Goal: Information Seeking & Learning: Learn about a topic

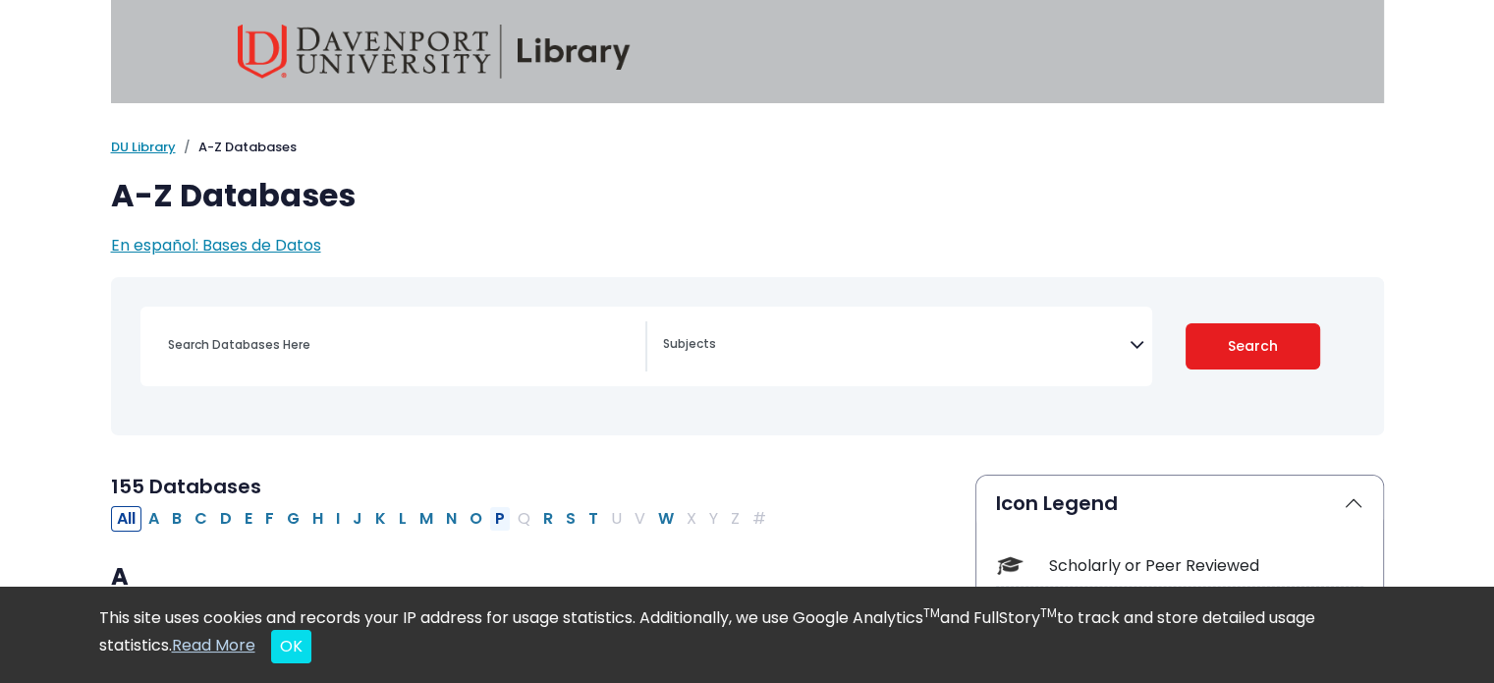
click at [489, 514] on button "P" at bounding box center [500, 519] width 22 height 26
select select "Database Subject Filter"
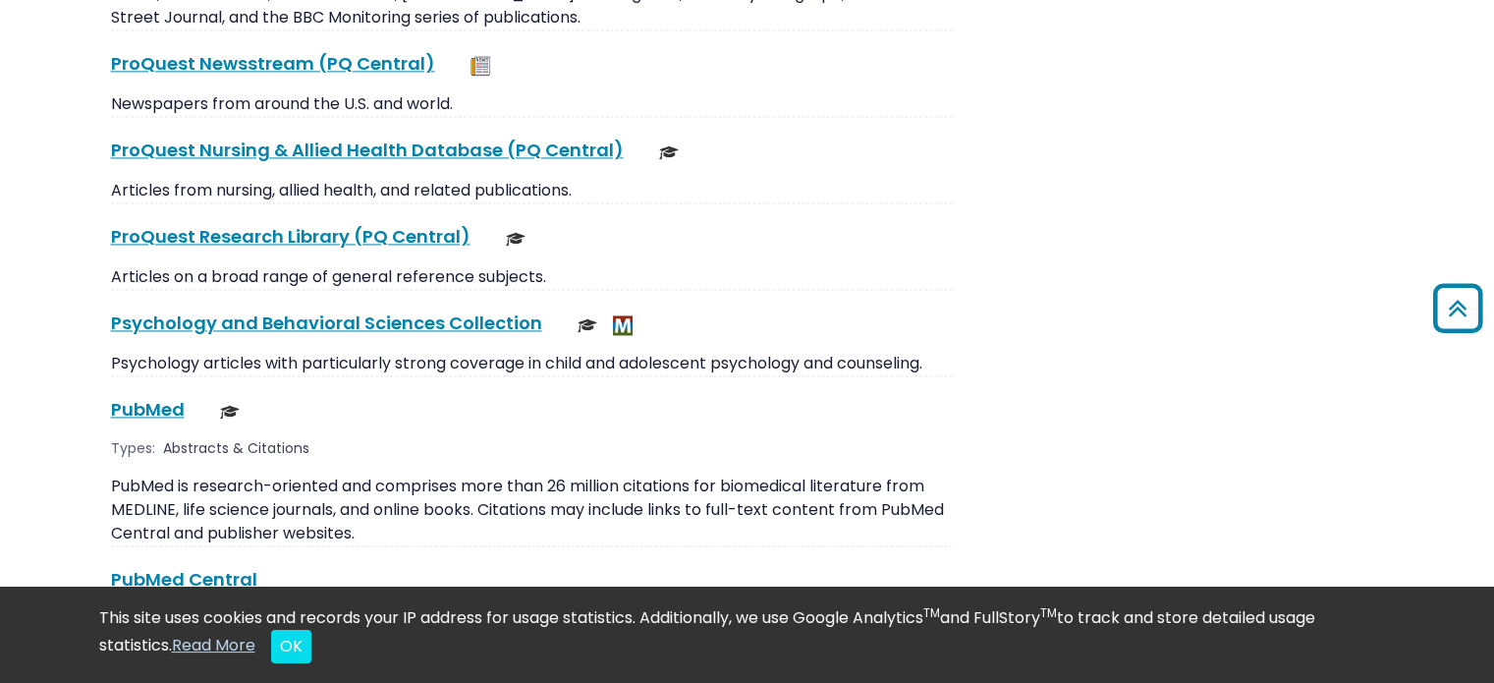
scroll to position [2904, 0]
click at [145, 397] on link "PubMed This link opens in a new window" at bounding box center [148, 409] width 74 height 25
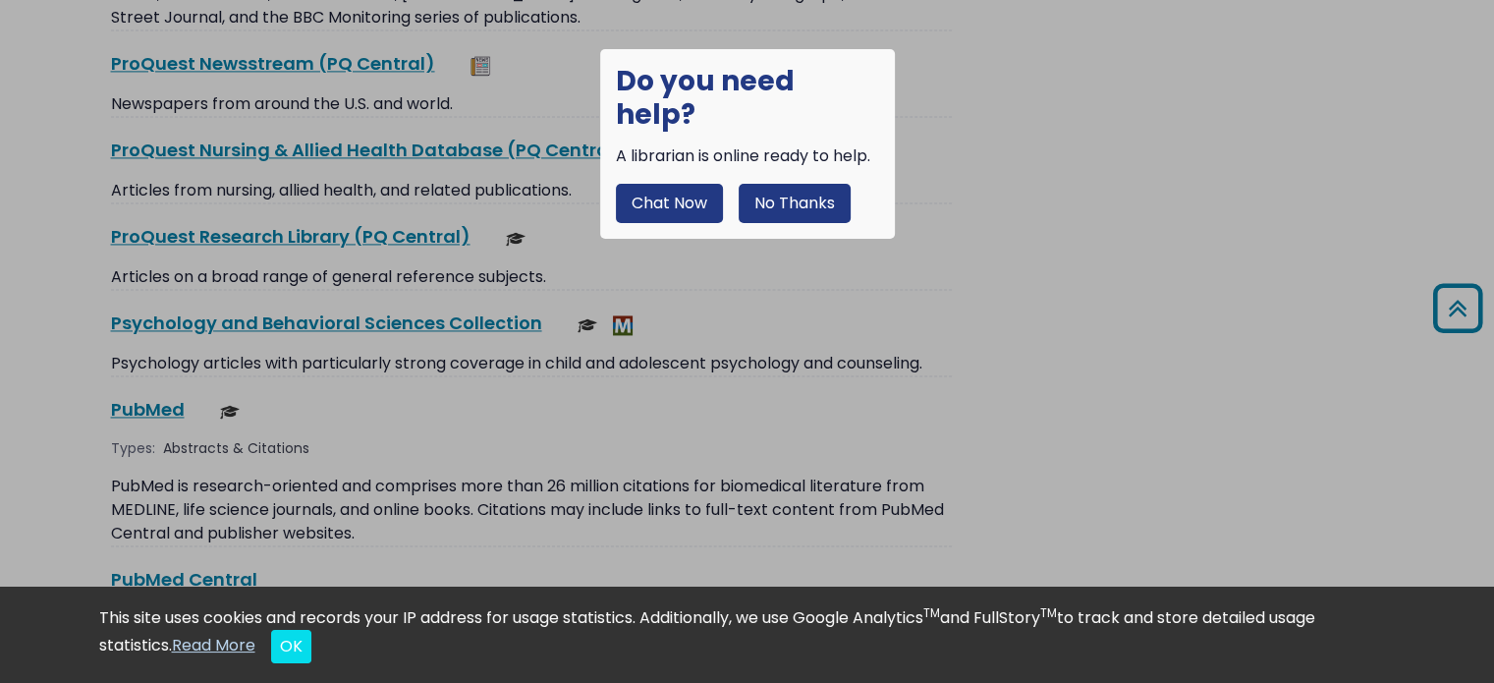
click at [812, 184] on button "No Thanks" at bounding box center [795, 203] width 112 height 39
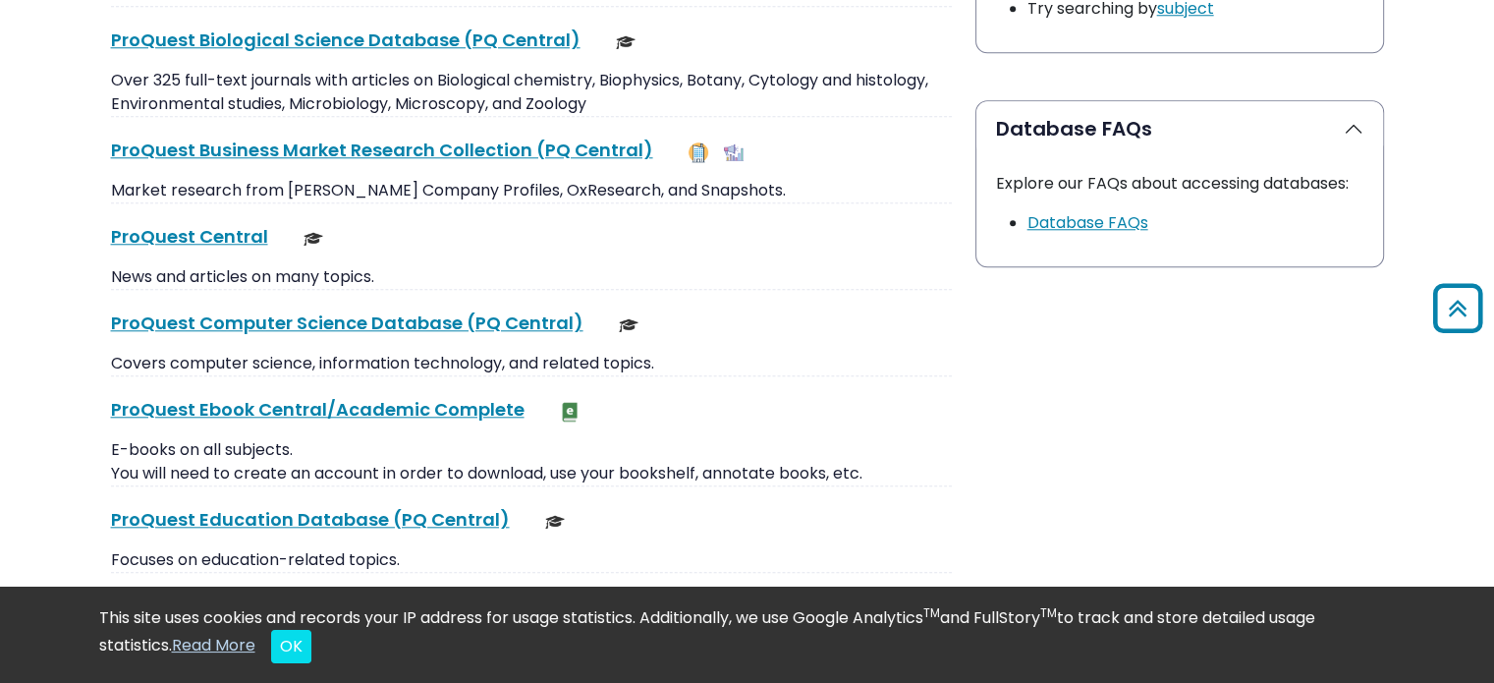
scroll to position [1912, 0]
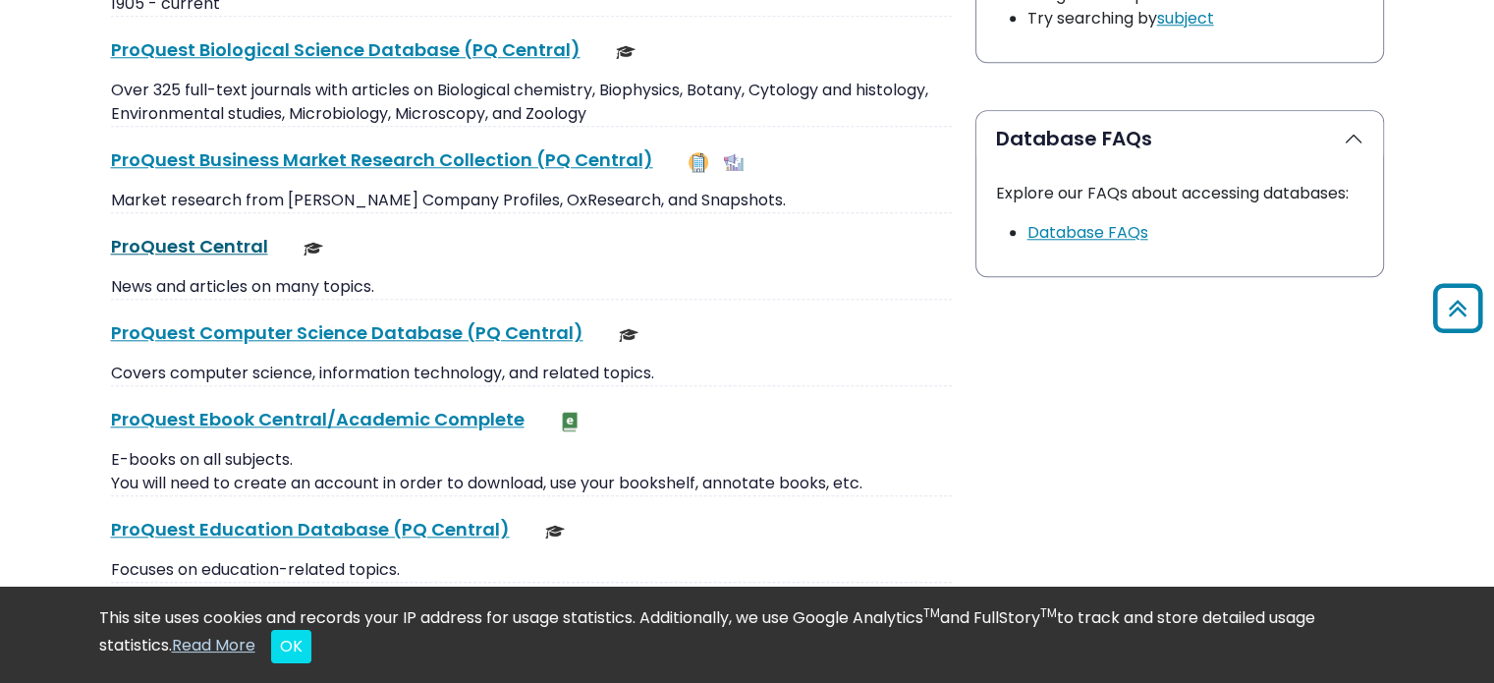
click at [197, 239] on link "ProQuest Central This link opens in a new window" at bounding box center [189, 246] width 157 height 25
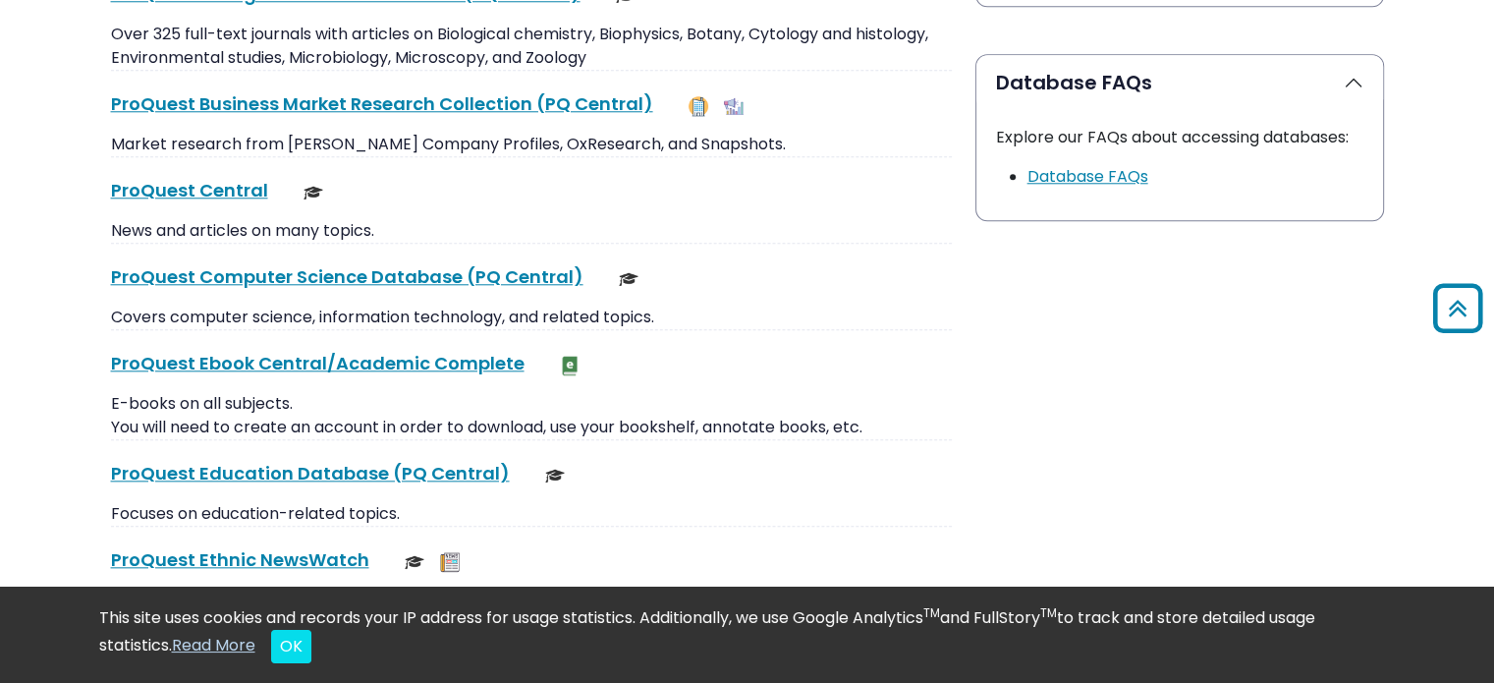
scroll to position [1967, 0]
click at [220, 188] on link "ProQuest Central This link opens in a new window" at bounding box center [189, 191] width 157 height 25
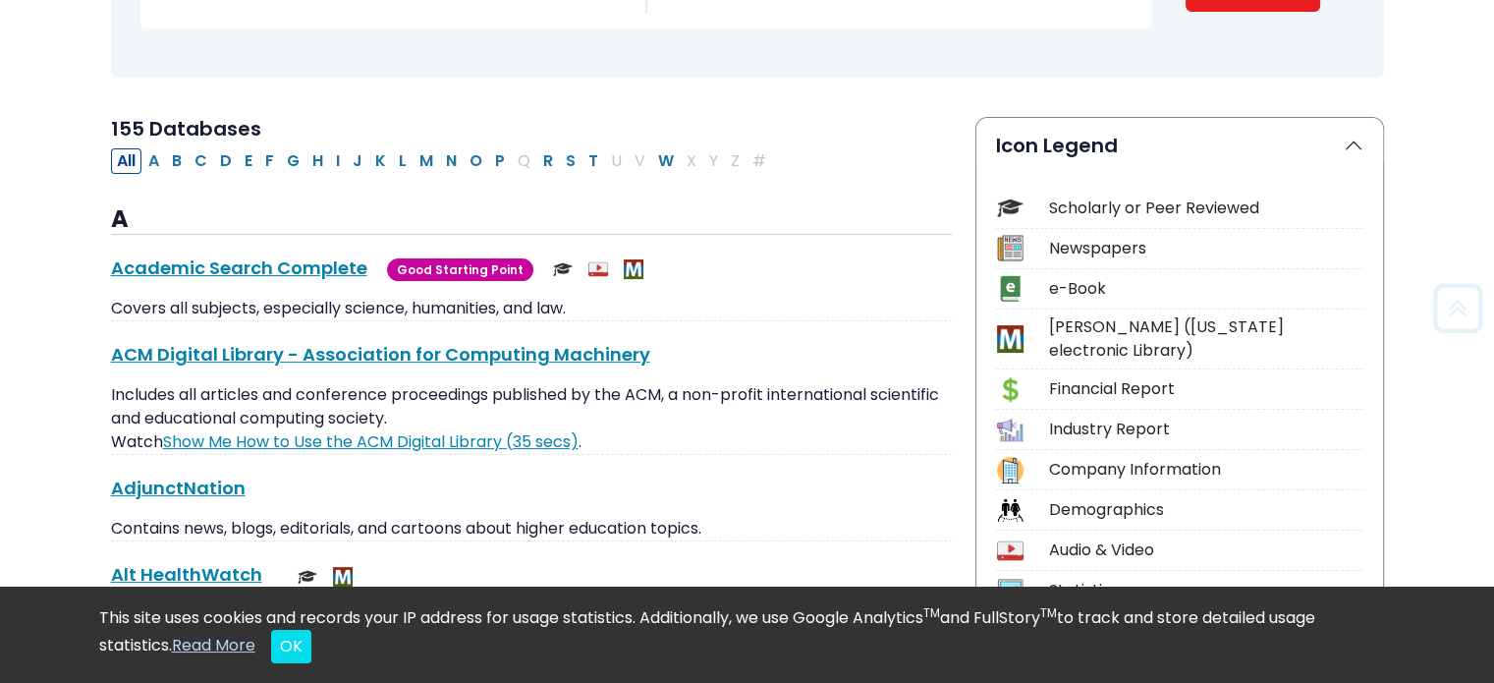
scroll to position [357, 0]
click at [491, 156] on button "P" at bounding box center [500, 162] width 22 height 26
select select "Database Subject Filter"
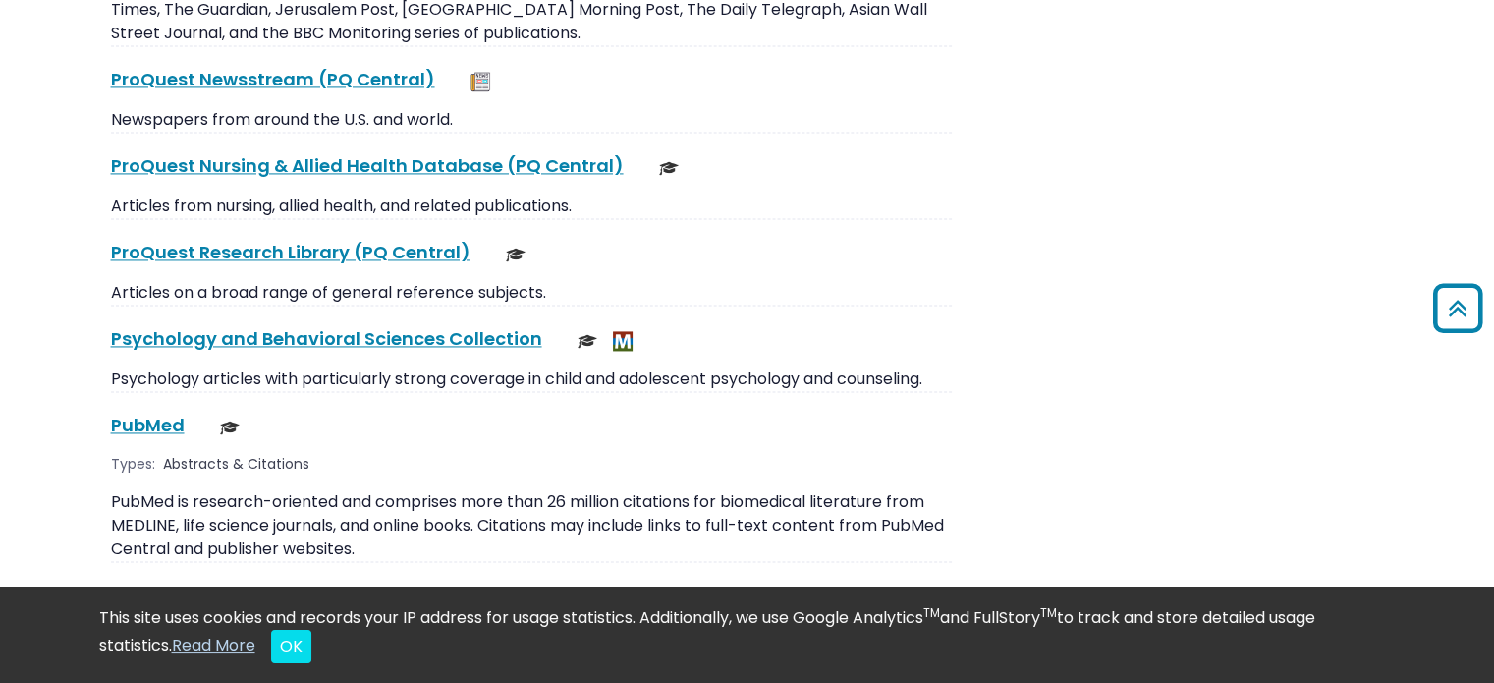
scroll to position [3252, 0]
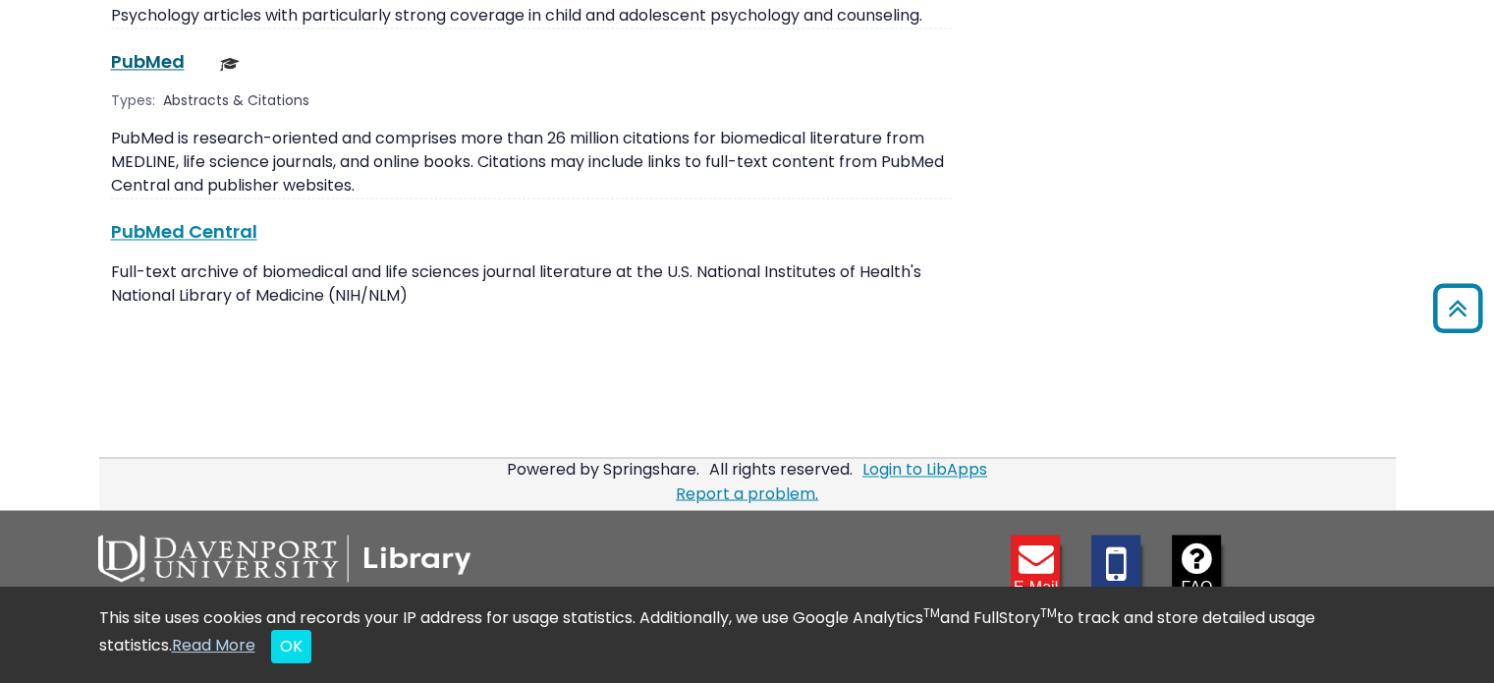
click at [146, 49] on link "PubMed This link opens in a new window" at bounding box center [148, 61] width 74 height 25
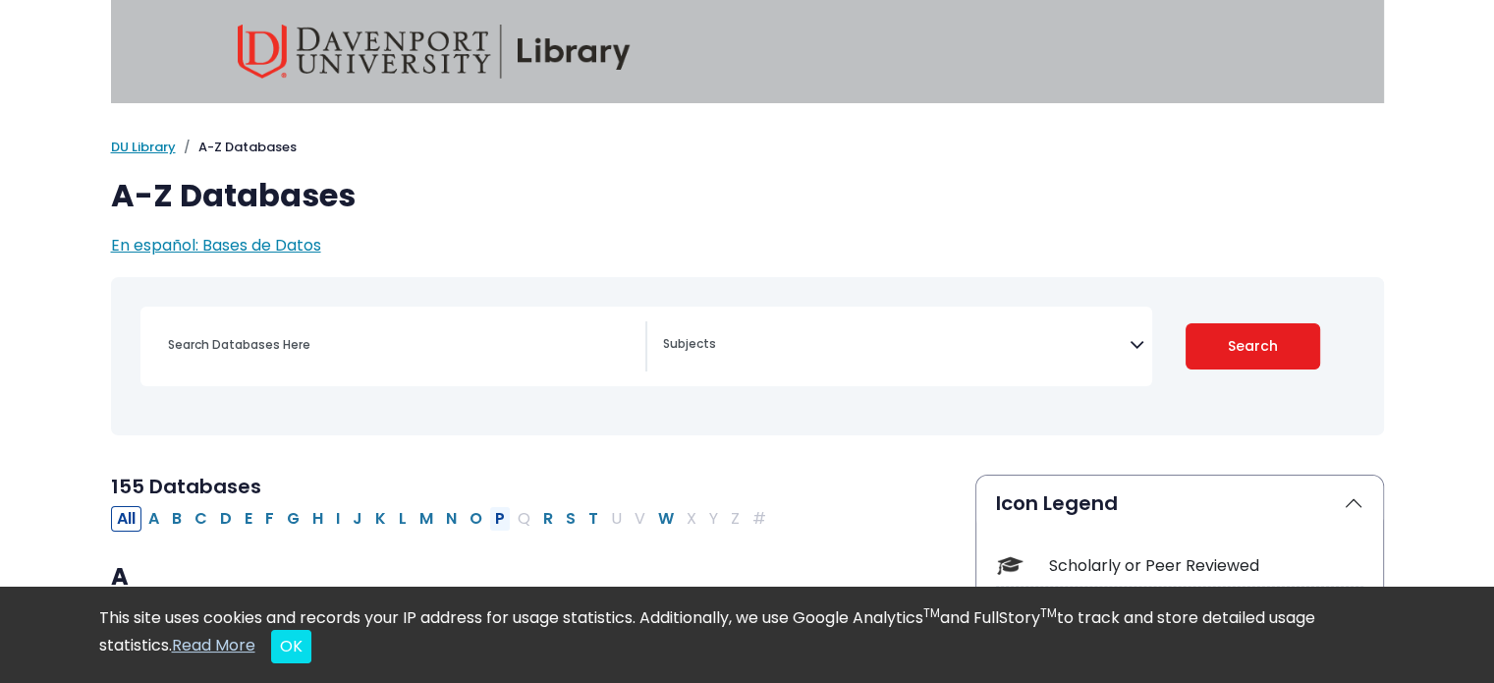
click at [492, 518] on button "P" at bounding box center [500, 519] width 22 height 26
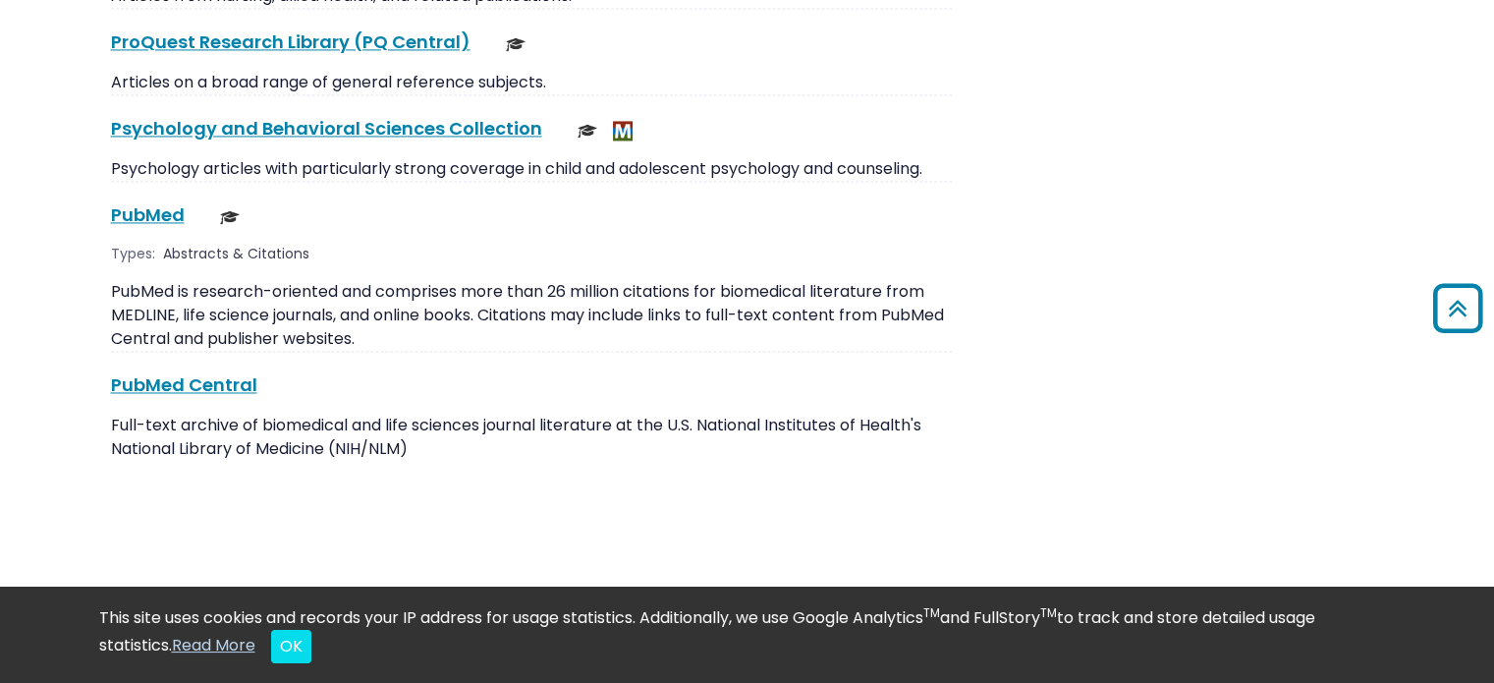
scroll to position [3101, 0]
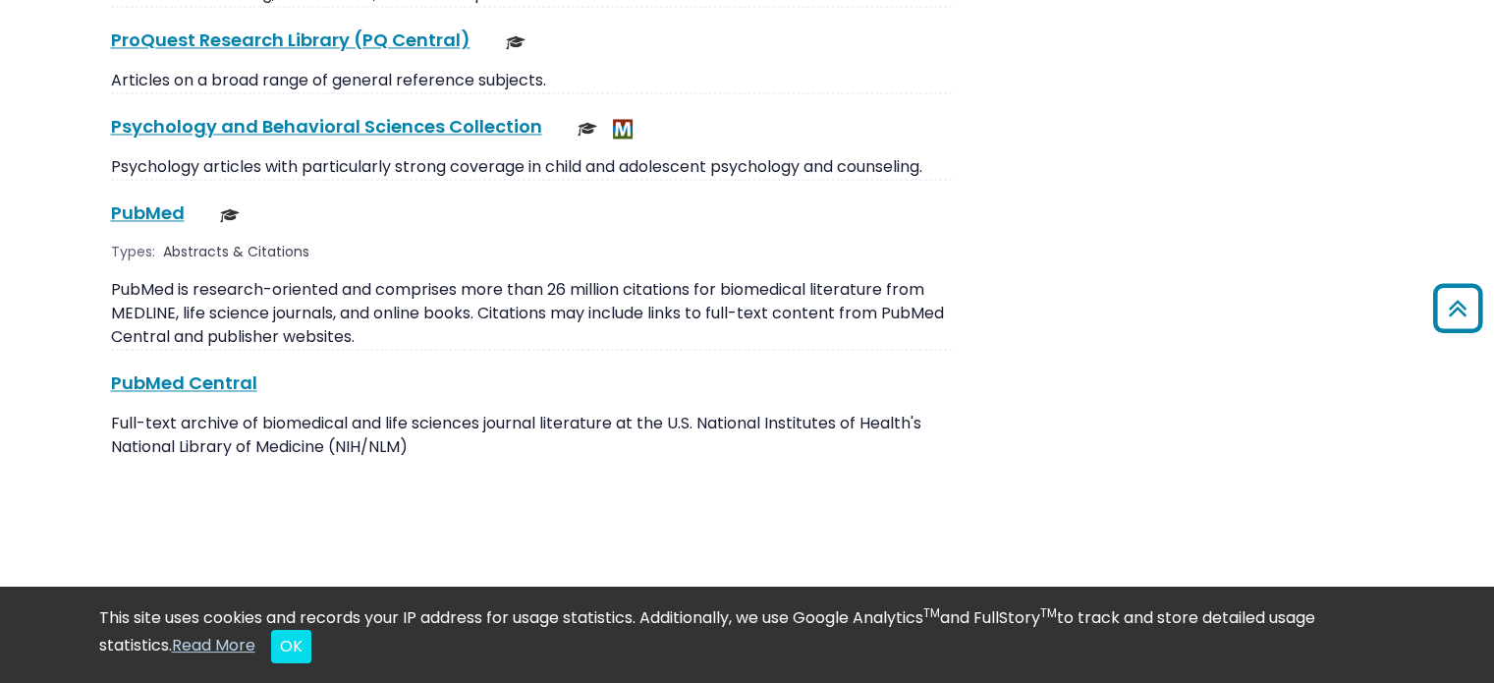
click at [122, 200] on link "PubMed This link opens in a new window" at bounding box center [148, 212] width 74 height 25
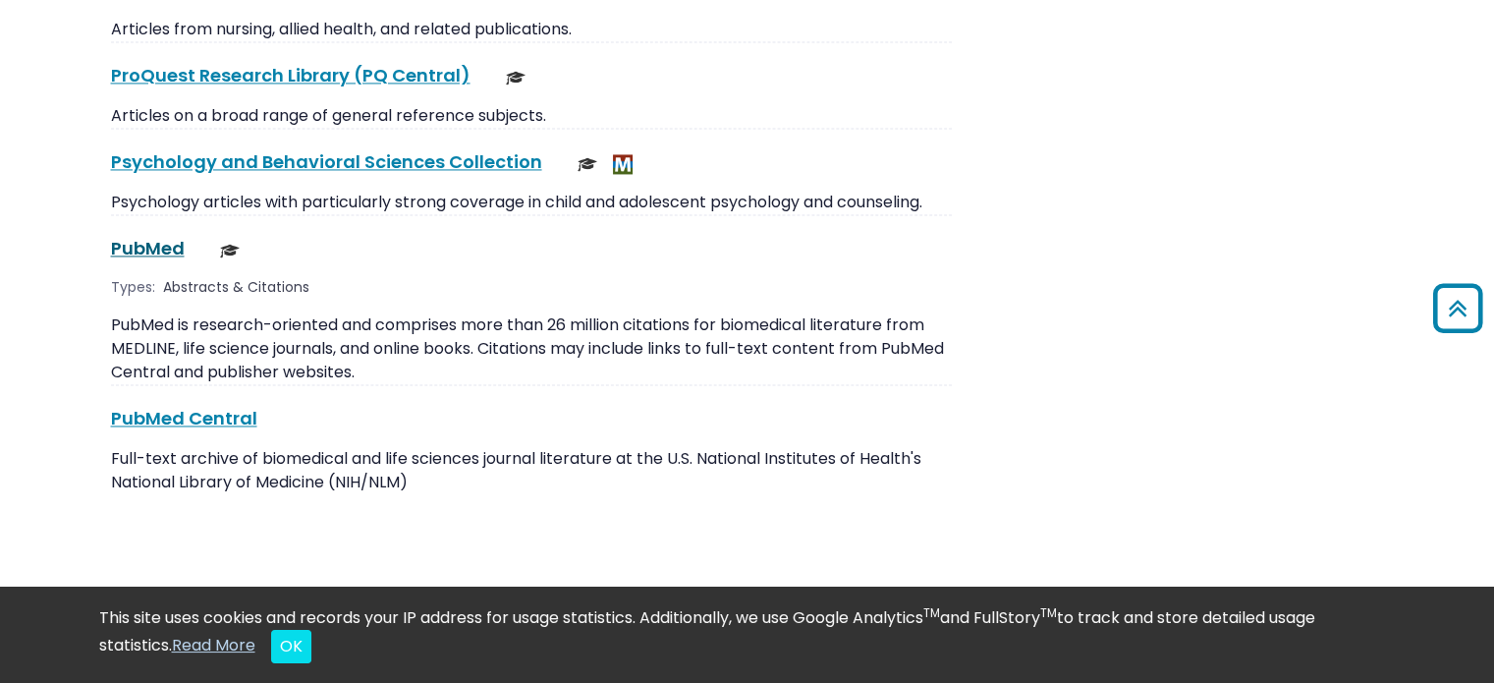
scroll to position [3069, 0]
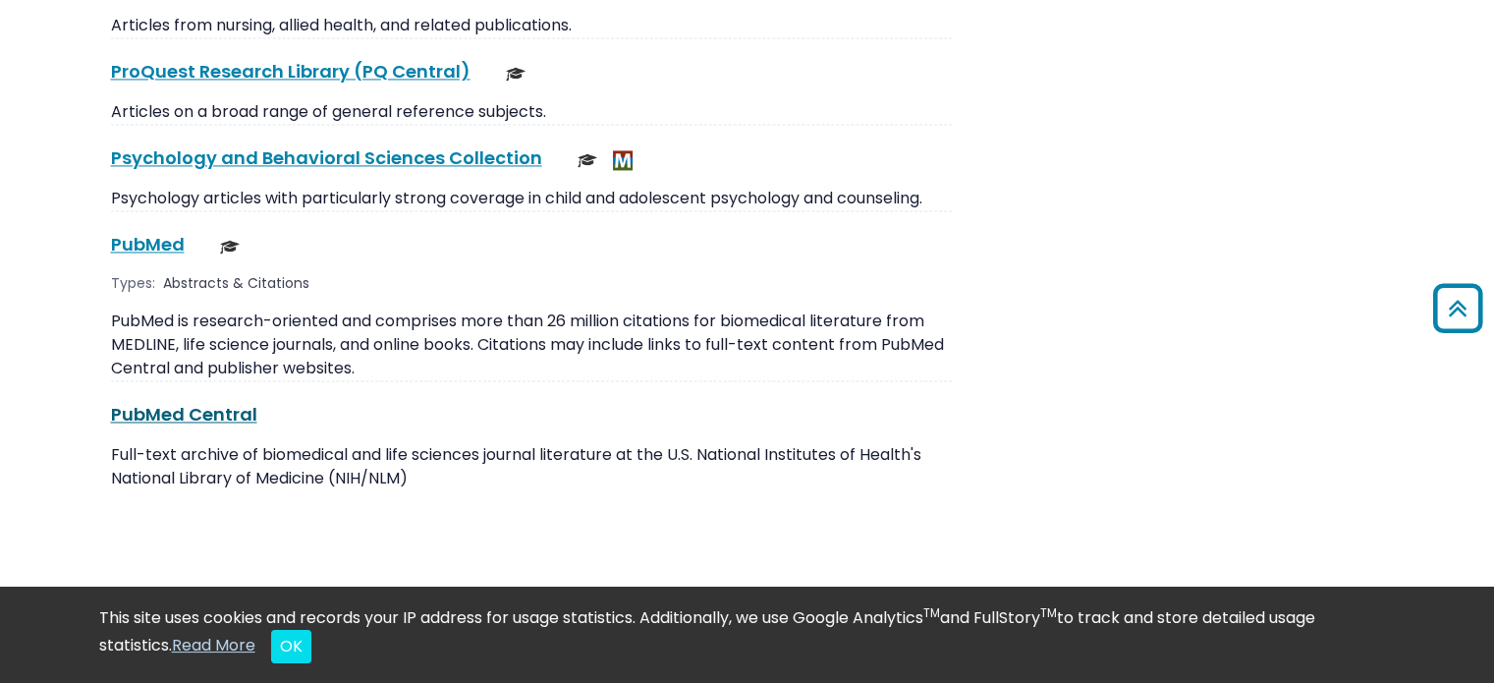
click at [162, 402] on link "PubMed Central This link opens in a new window" at bounding box center [184, 414] width 146 height 25
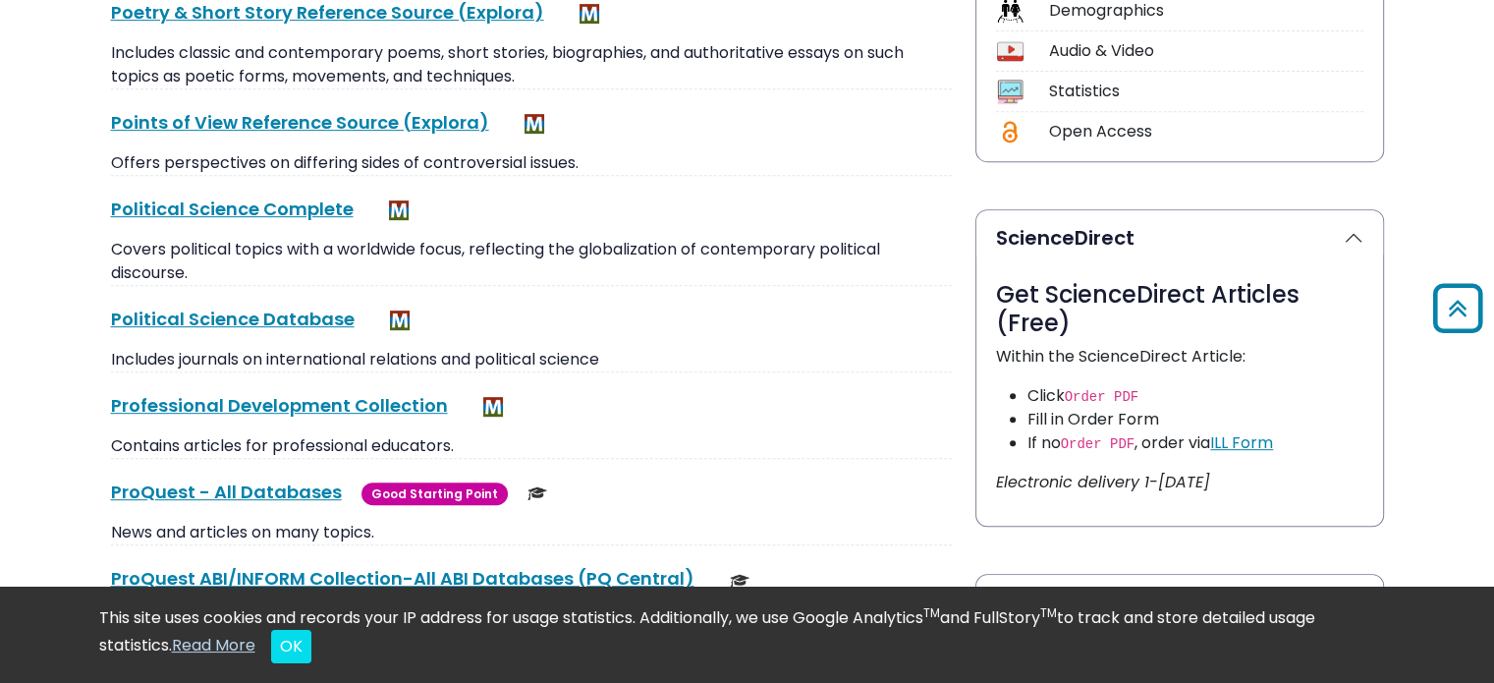
scroll to position [0, 0]
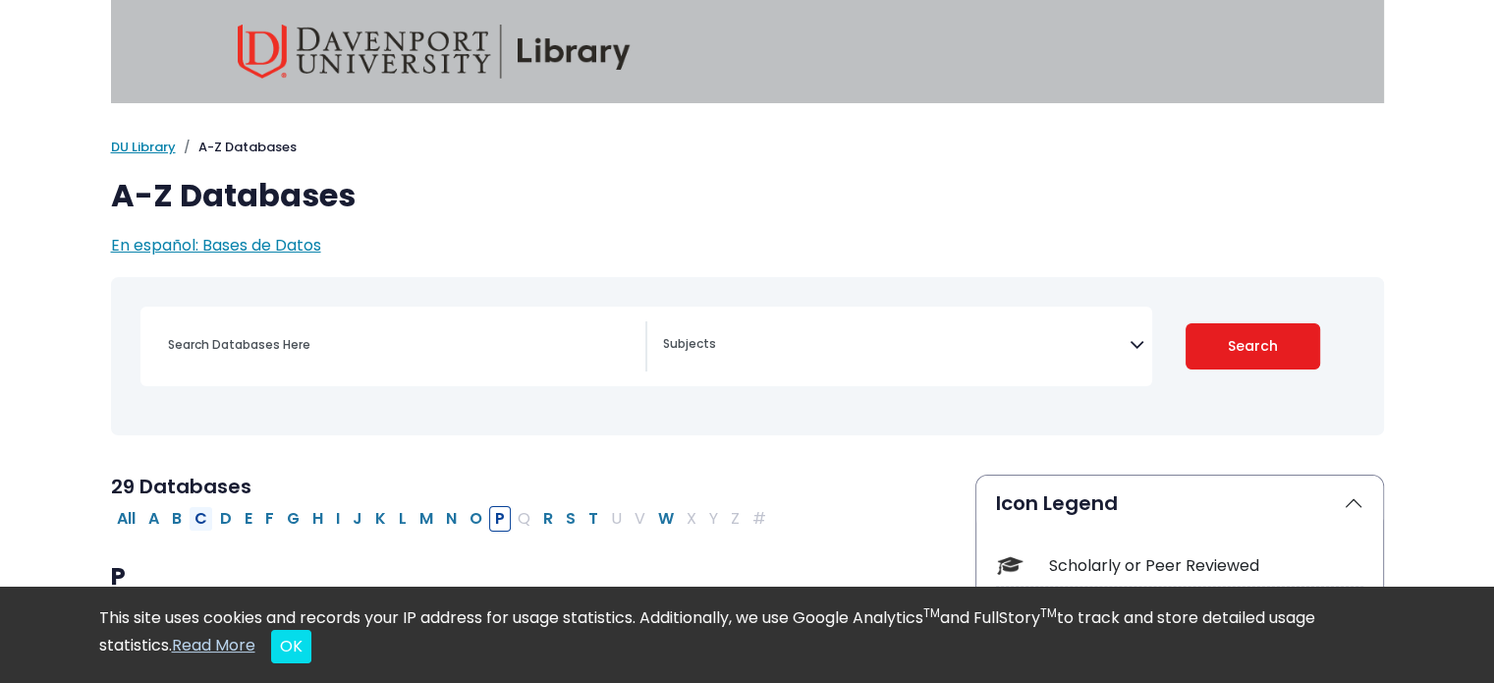
click at [198, 514] on button "C" at bounding box center [201, 519] width 25 height 26
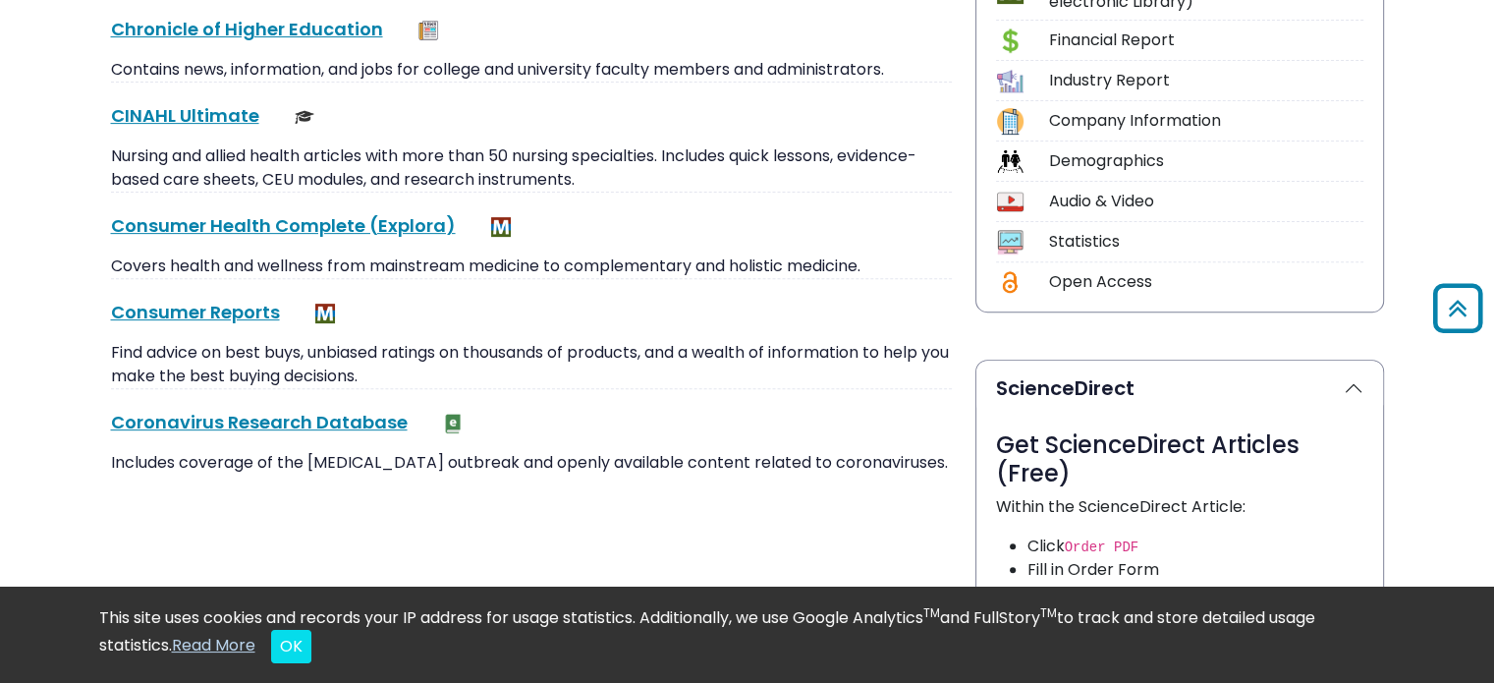
scroll to position [180, 0]
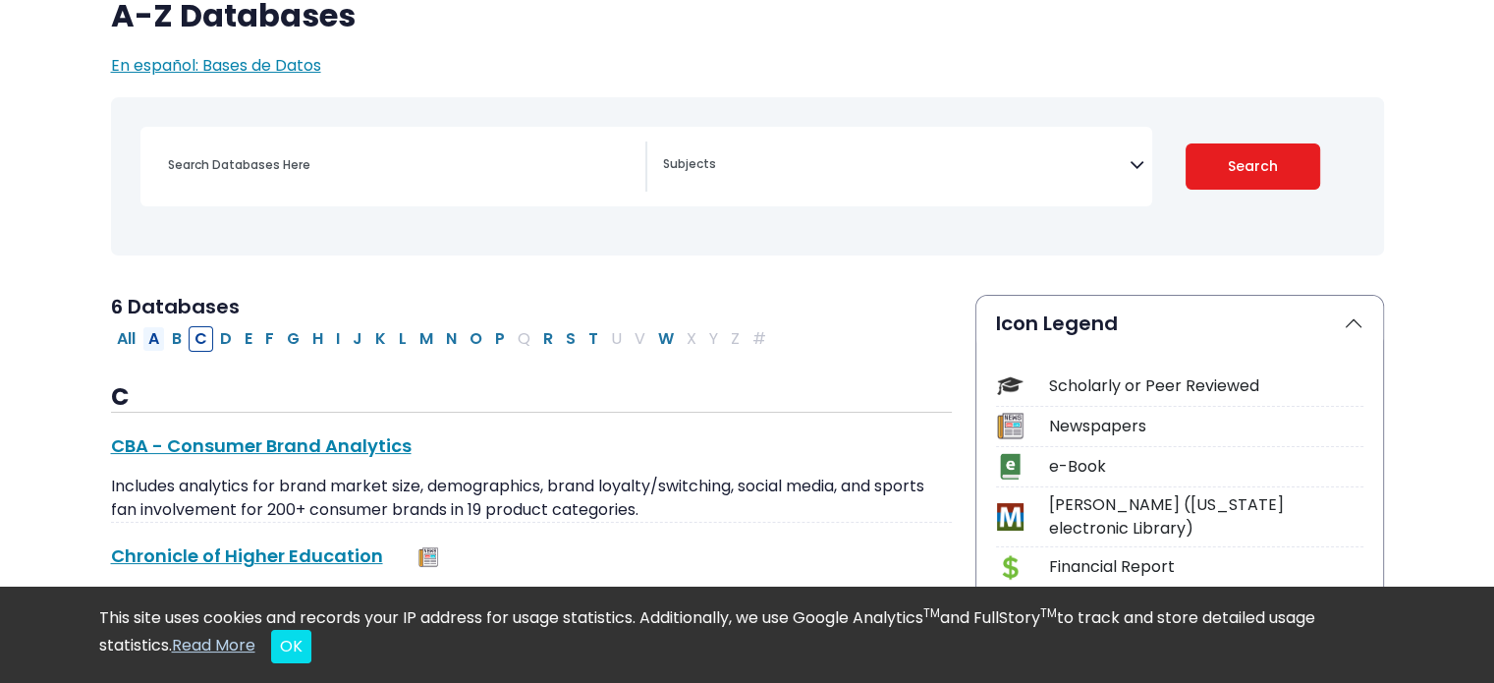
click at [147, 342] on button "A" at bounding box center [153, 339] width 23 height 26
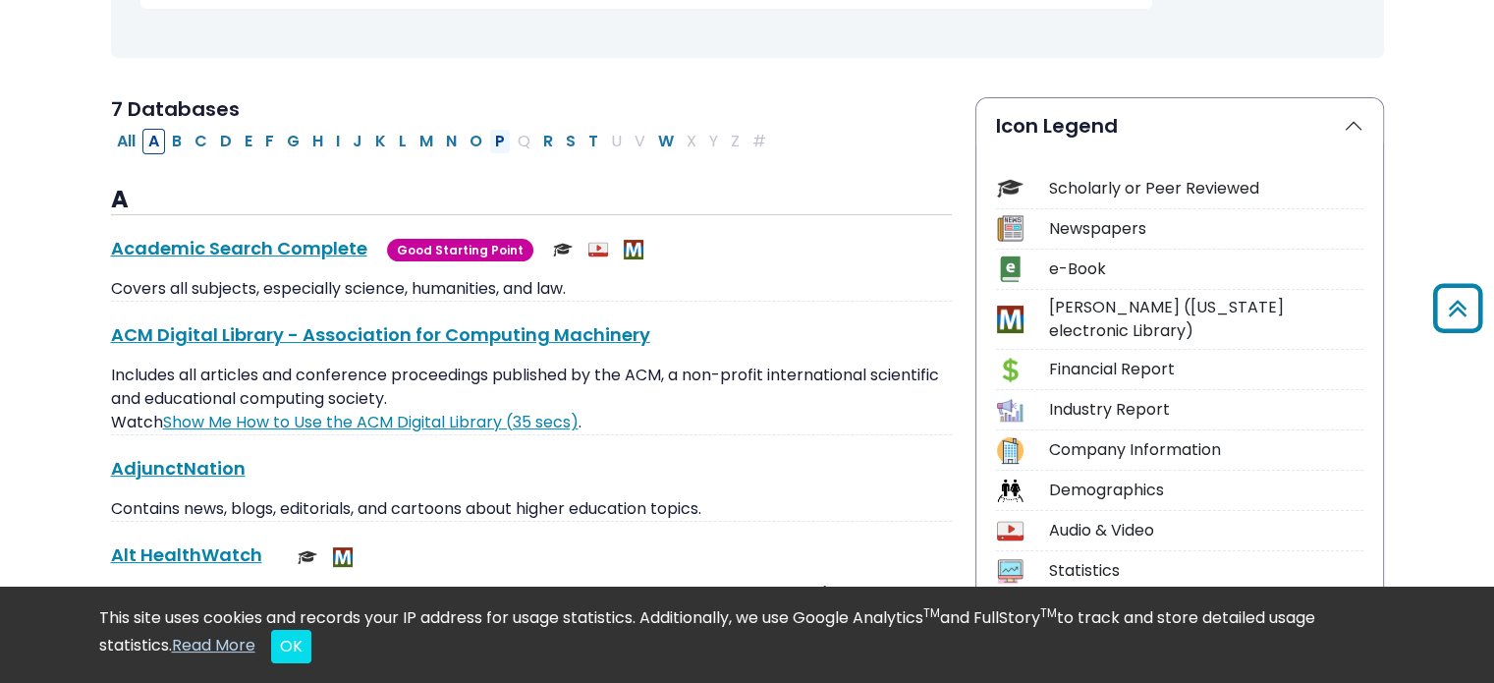
scroll to position [368, 0]
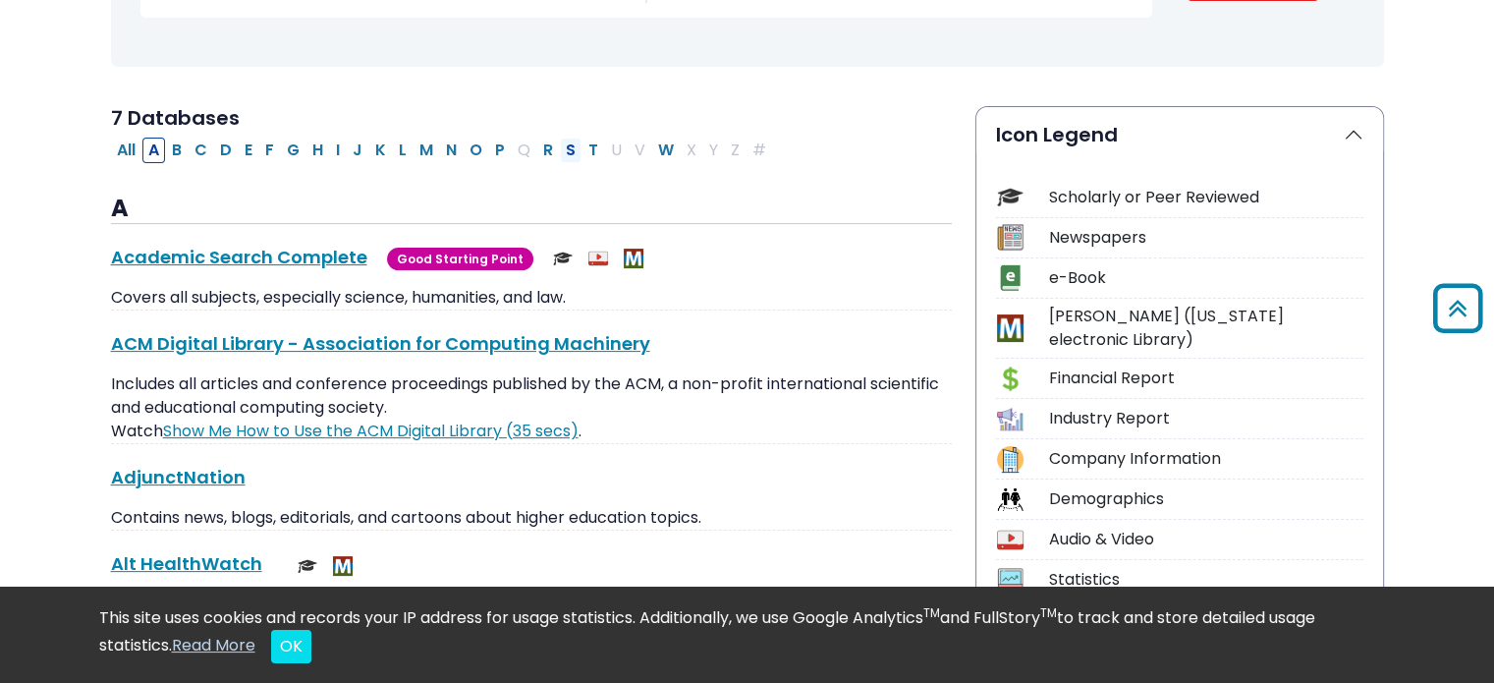
click at [560, 156] on button "S" at bounding box center [571, 151] width 22 height 26
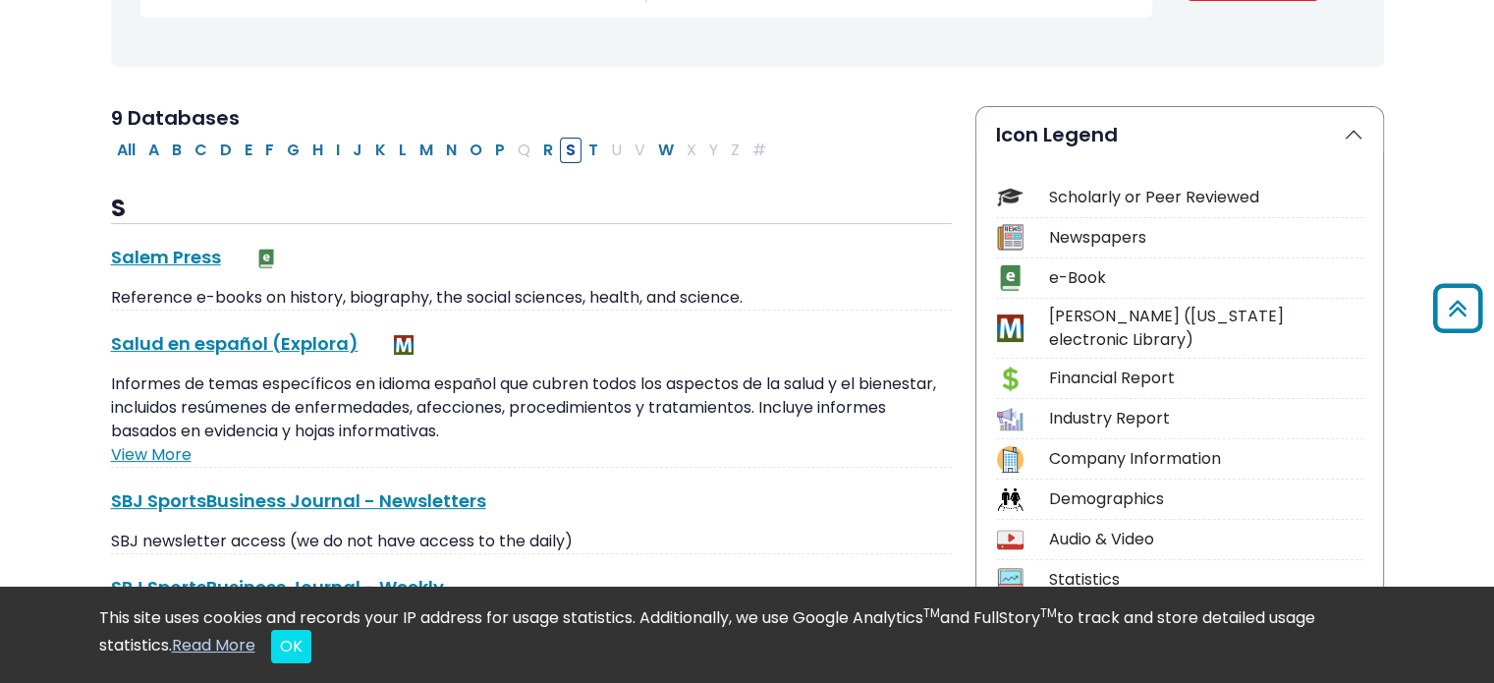
scroll to position [416, 0]
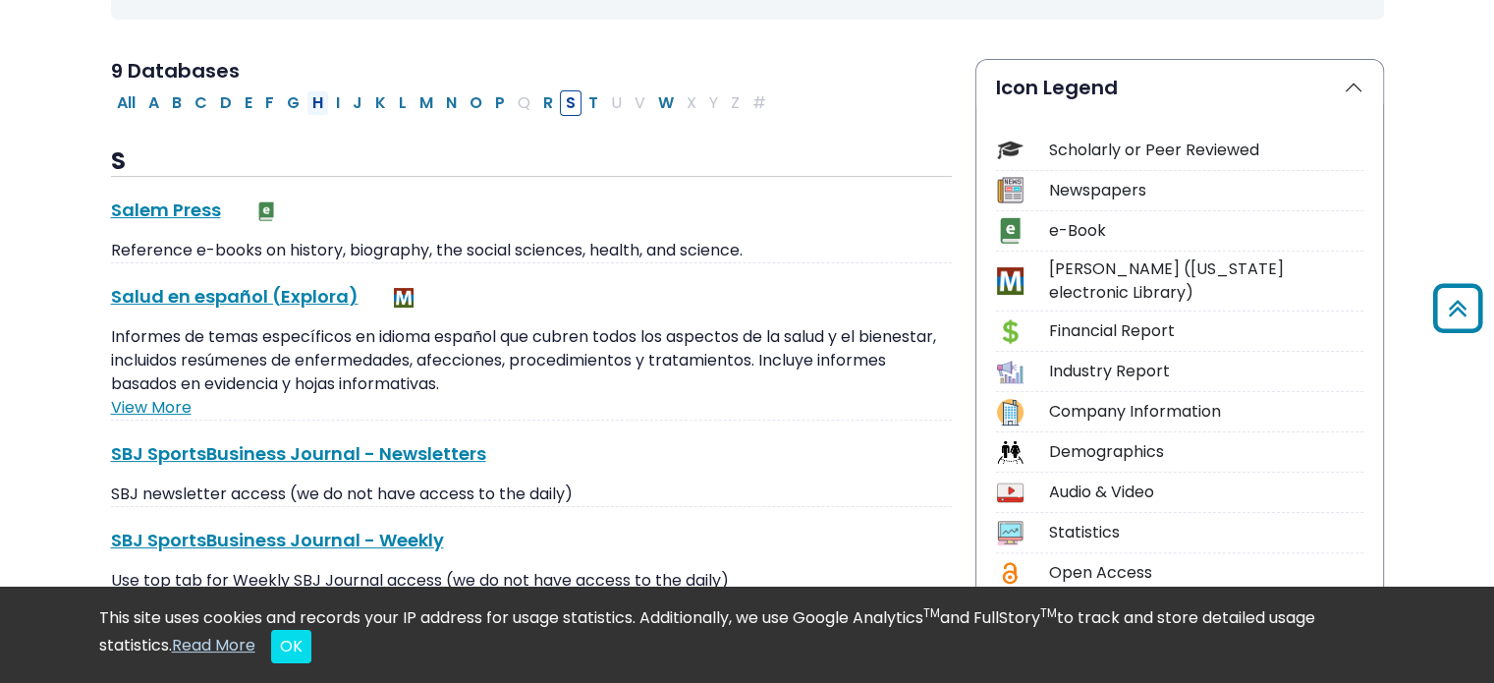
click at [307, 95] on button "H" at bounding box center [318, 103] width 23 height 26
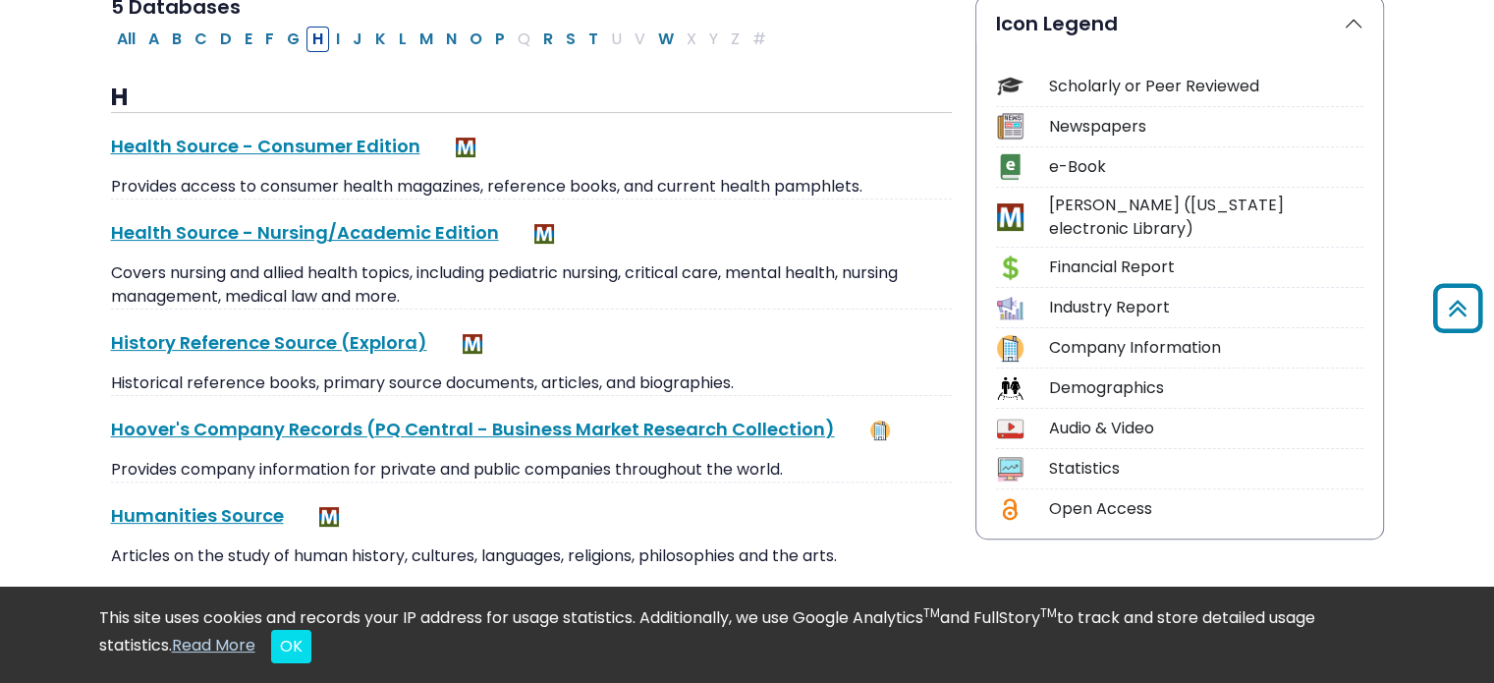
scroll to position [518, 0]
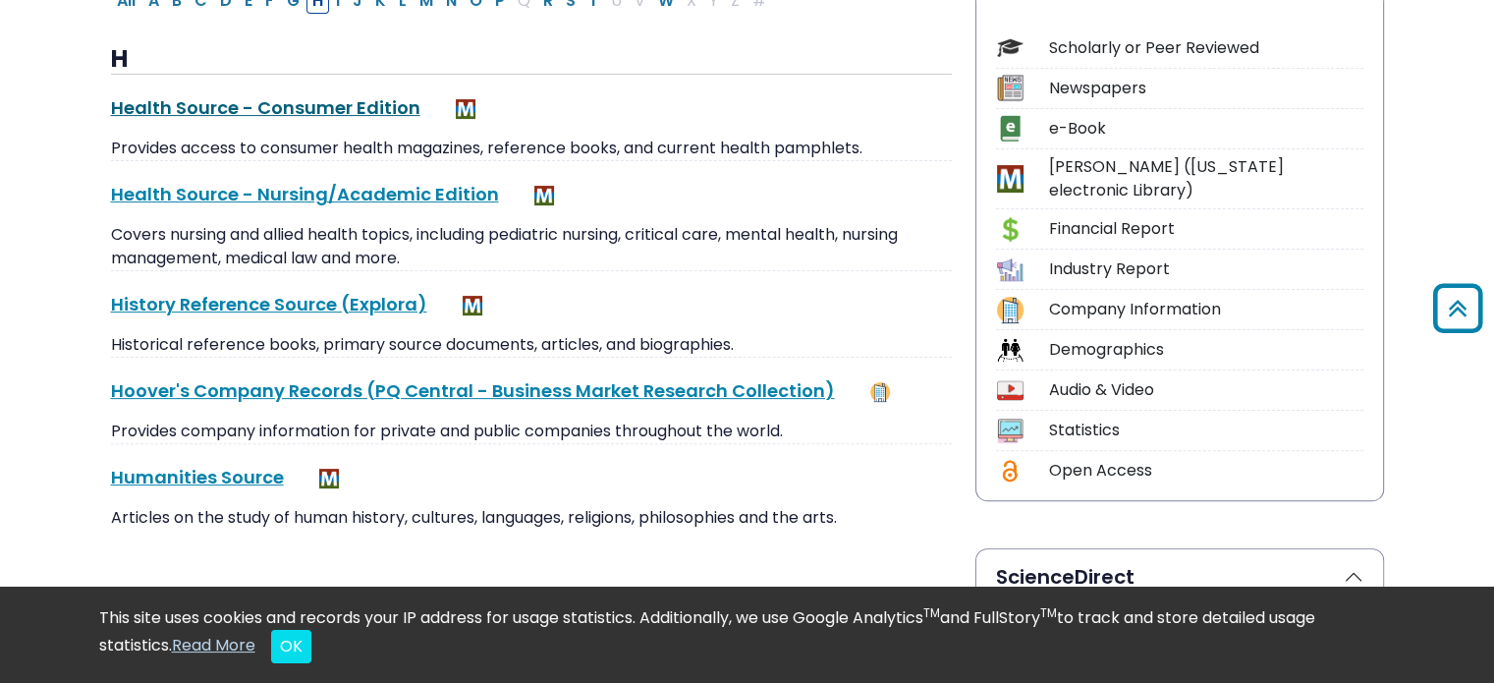
click at [251, 104] on link "Health Source - Consumer Edition This link opens in a new window" at bounding box center [265, 107] width 309 height 25
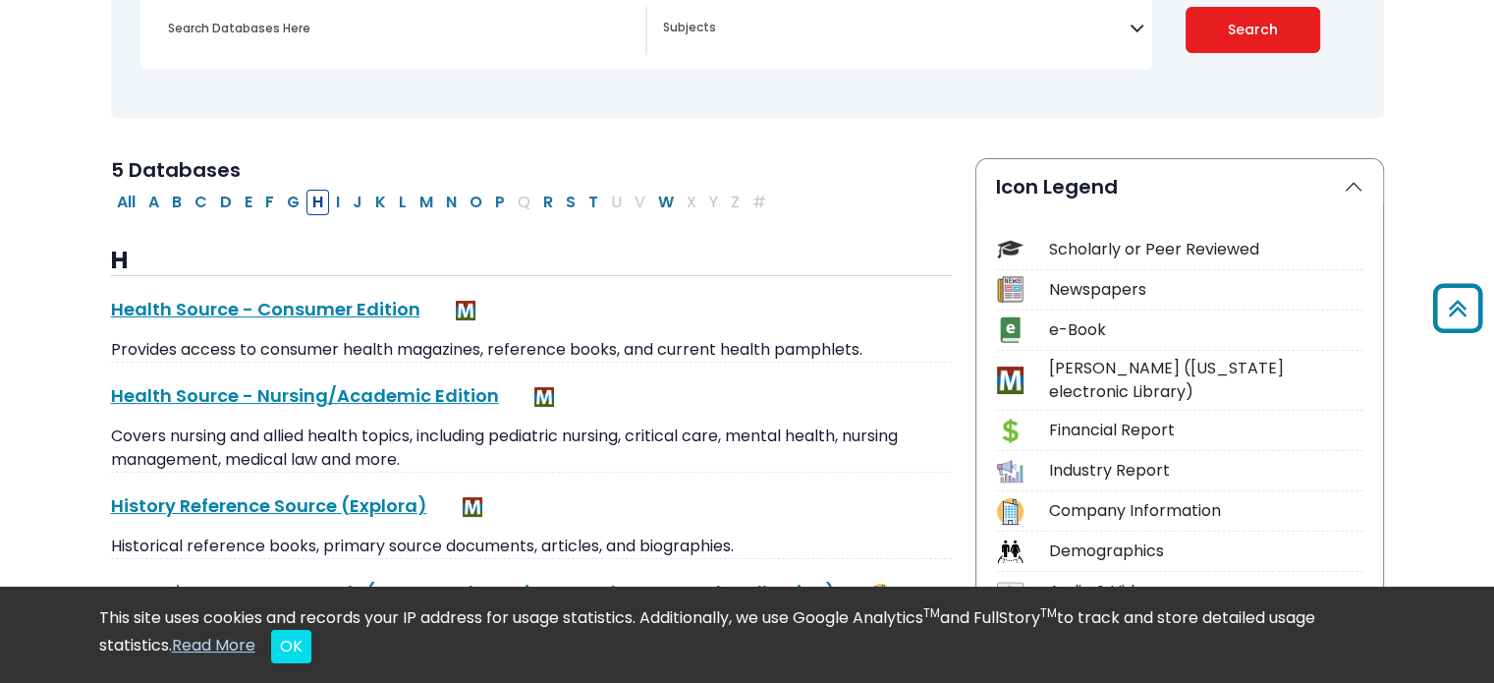
scroll to position [314, 0]
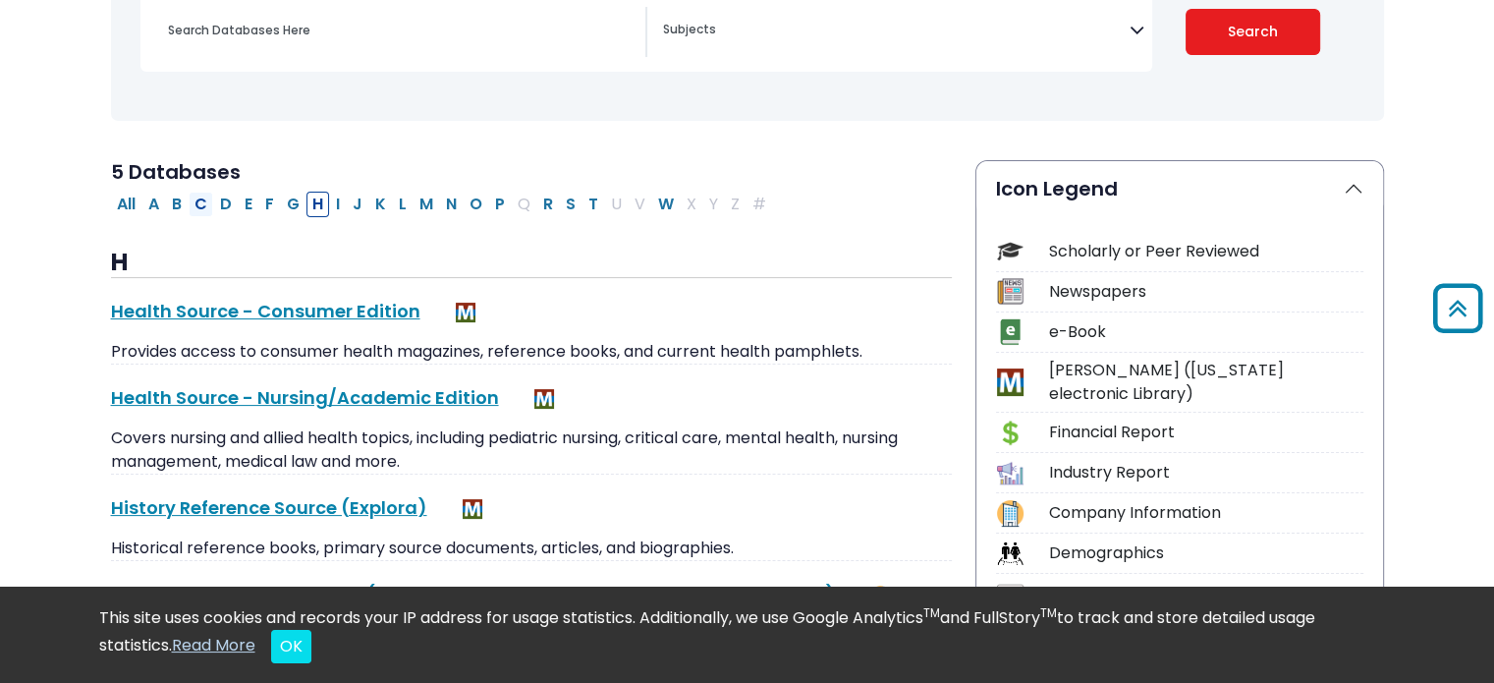
click at [196, 205] on button "C" at bounding box center [201, 205] width 25 height 26
select select "Database Subject Filter"
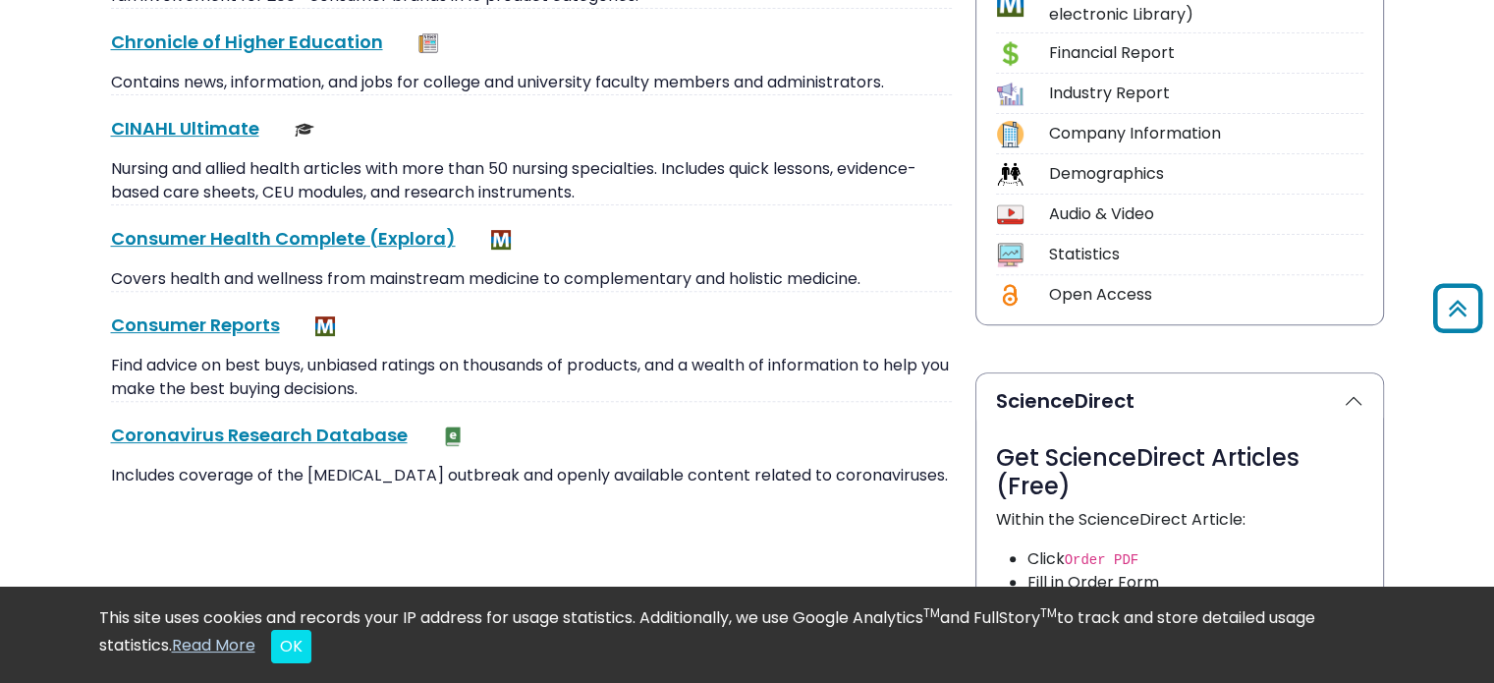
scroll to position [695, 0]
click at [210, 121] on link "CINAHL Ultimate This link opens in a new window" at bounding box center [185, 127] width 148 height 25
